Goal: Information Seeking & Learning: Learn about a topic

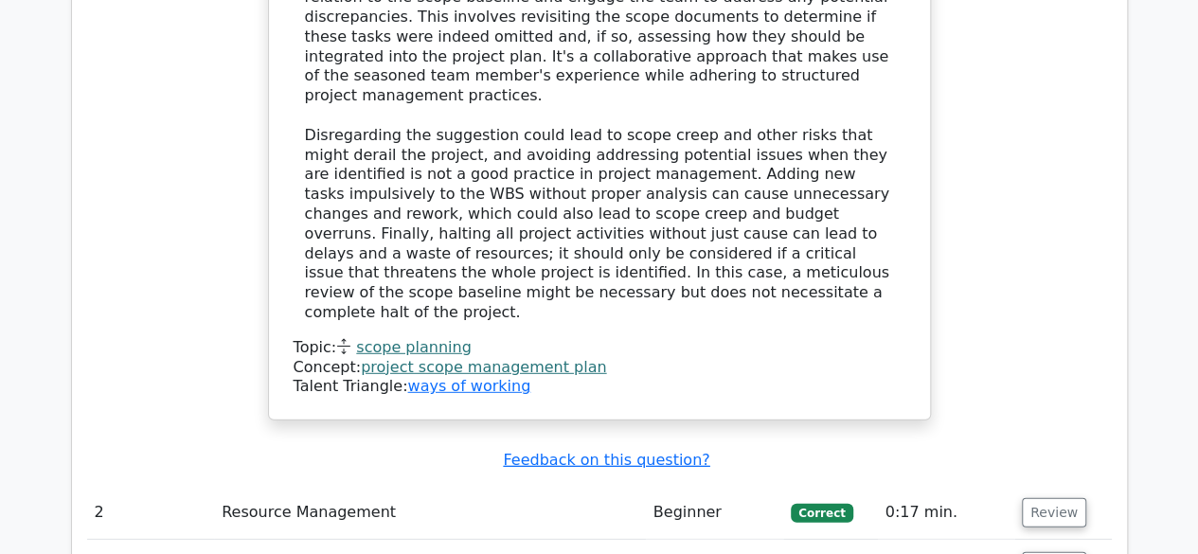
scroll to position [2512, 0]
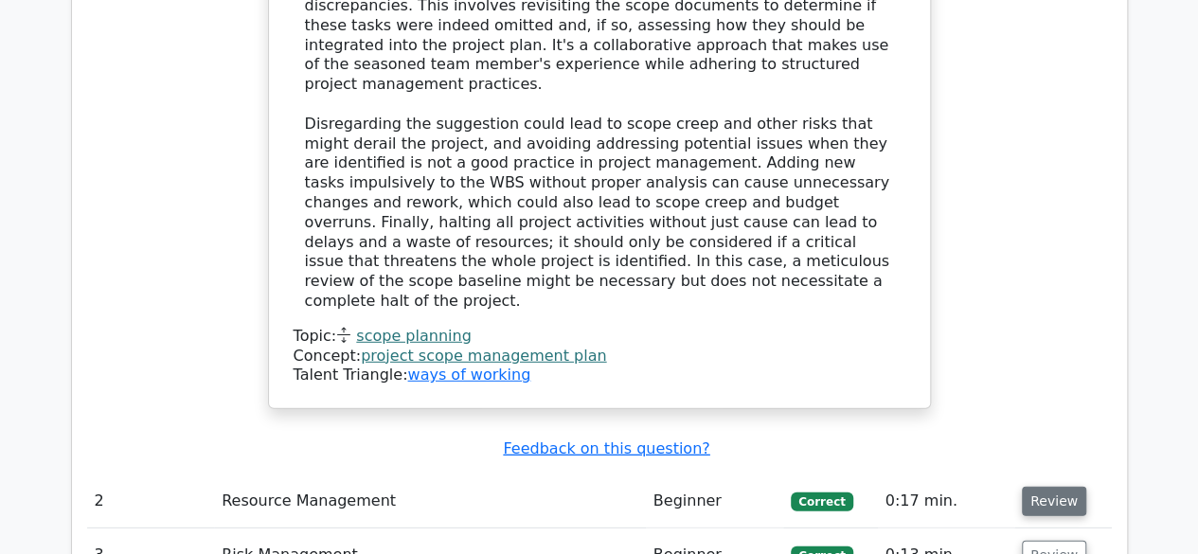
click at [1057, 487] on button "Review" at bounding box center [1054, 501] width 64 height 29
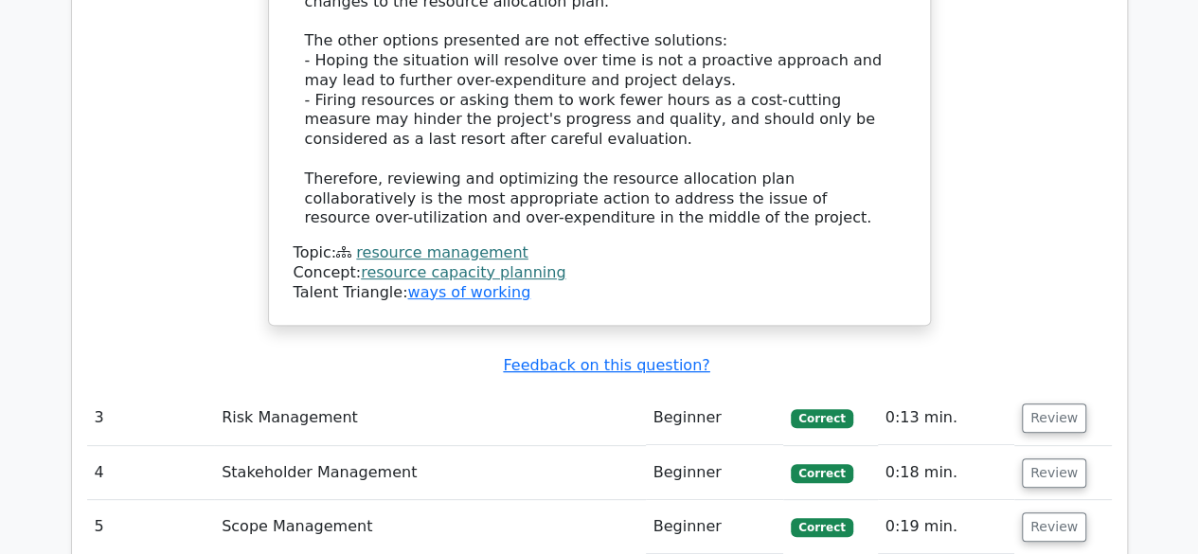
scroll to position [3769, 0]
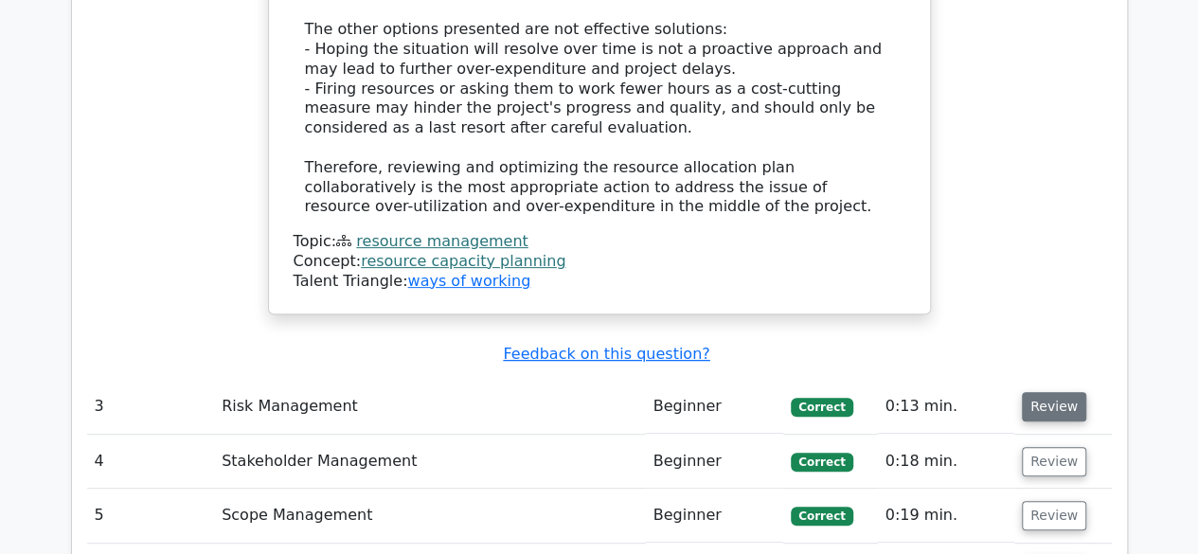
click at [1052, 392] on button "Review" at bounding box center [1054, 406] width 64 height 29
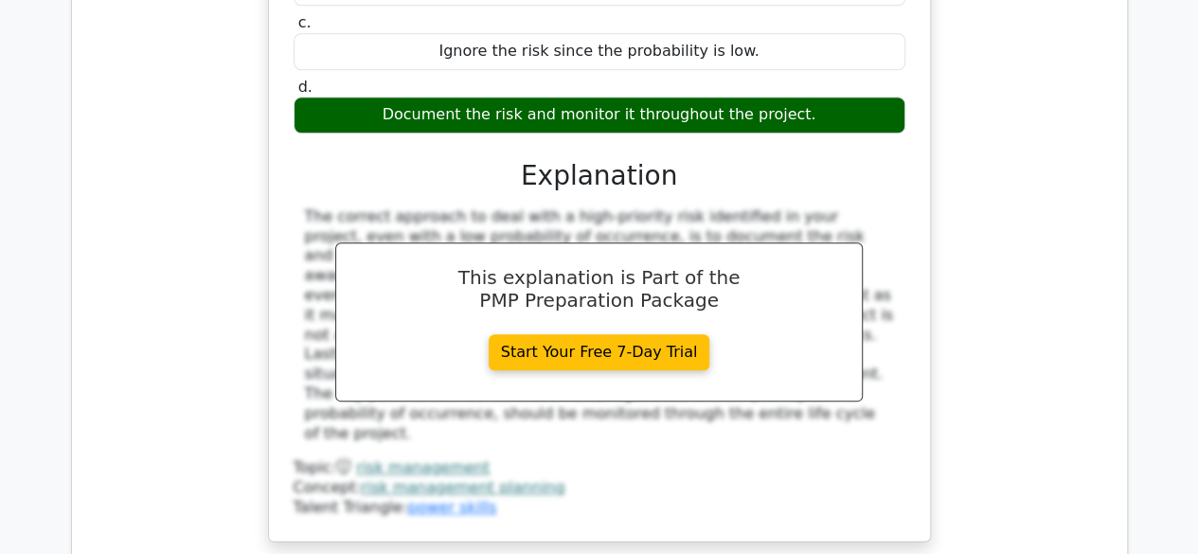
scroll to position [4451, 0]
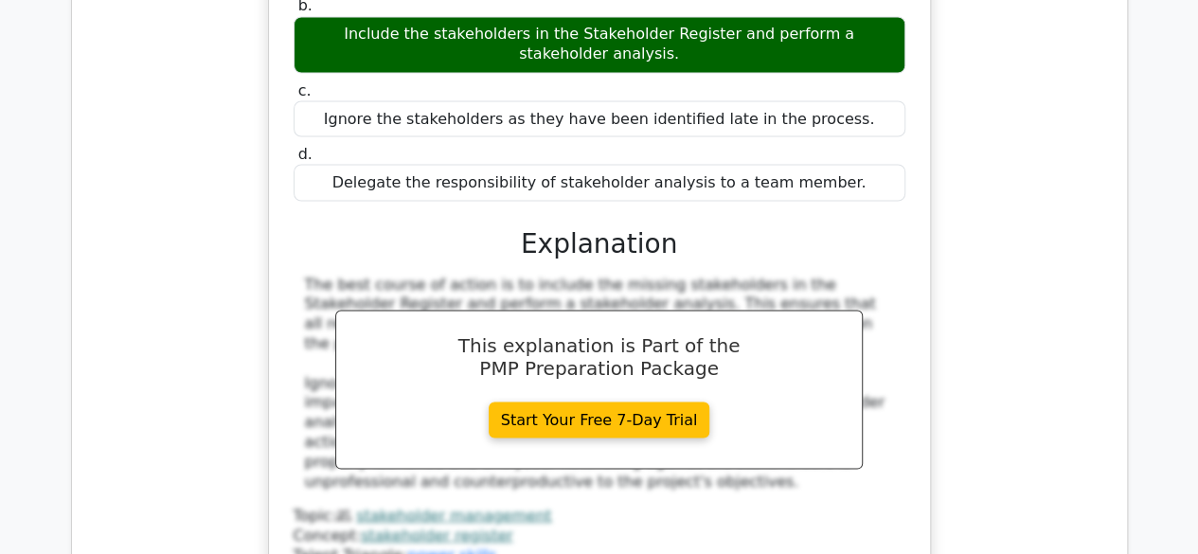
scroll to position [5322, 0]
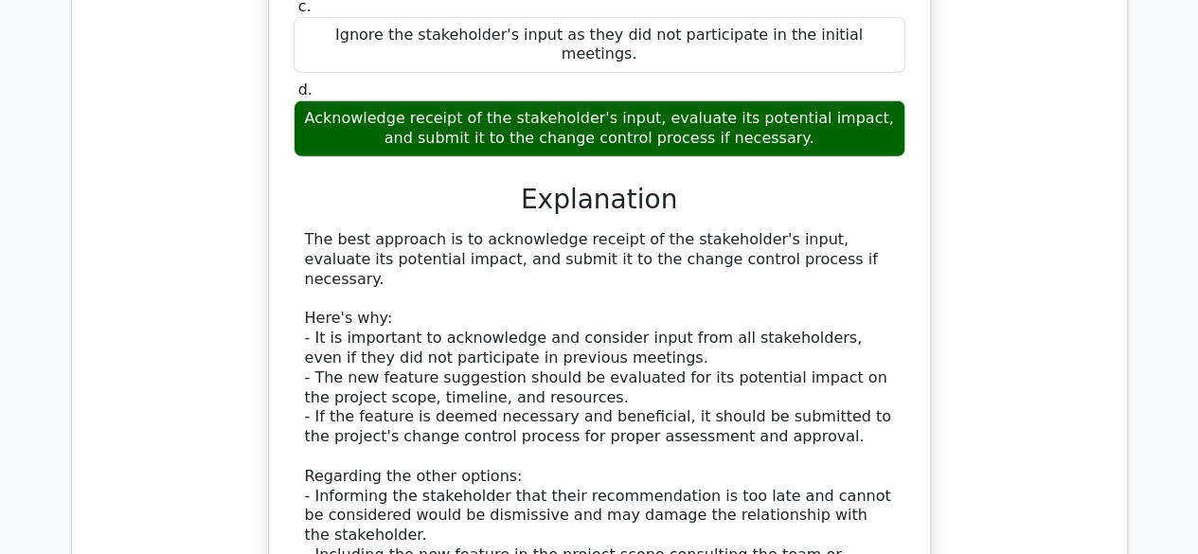
scroll to position [7408, 0]
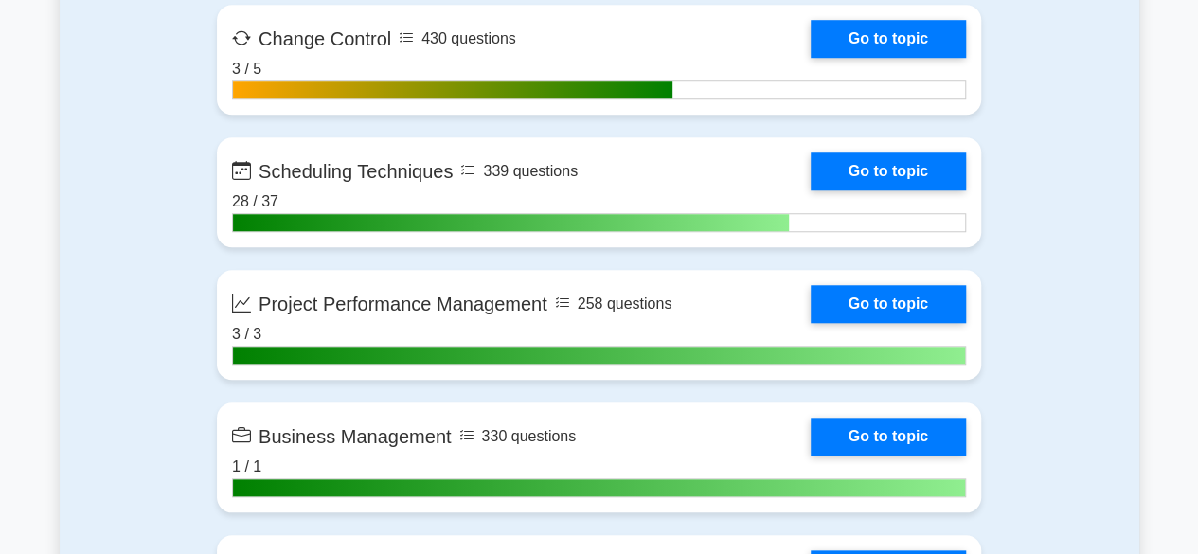
scroll to position [4282, 0]
